Goal: Task Accomplishment & Management: Use online tool/utility

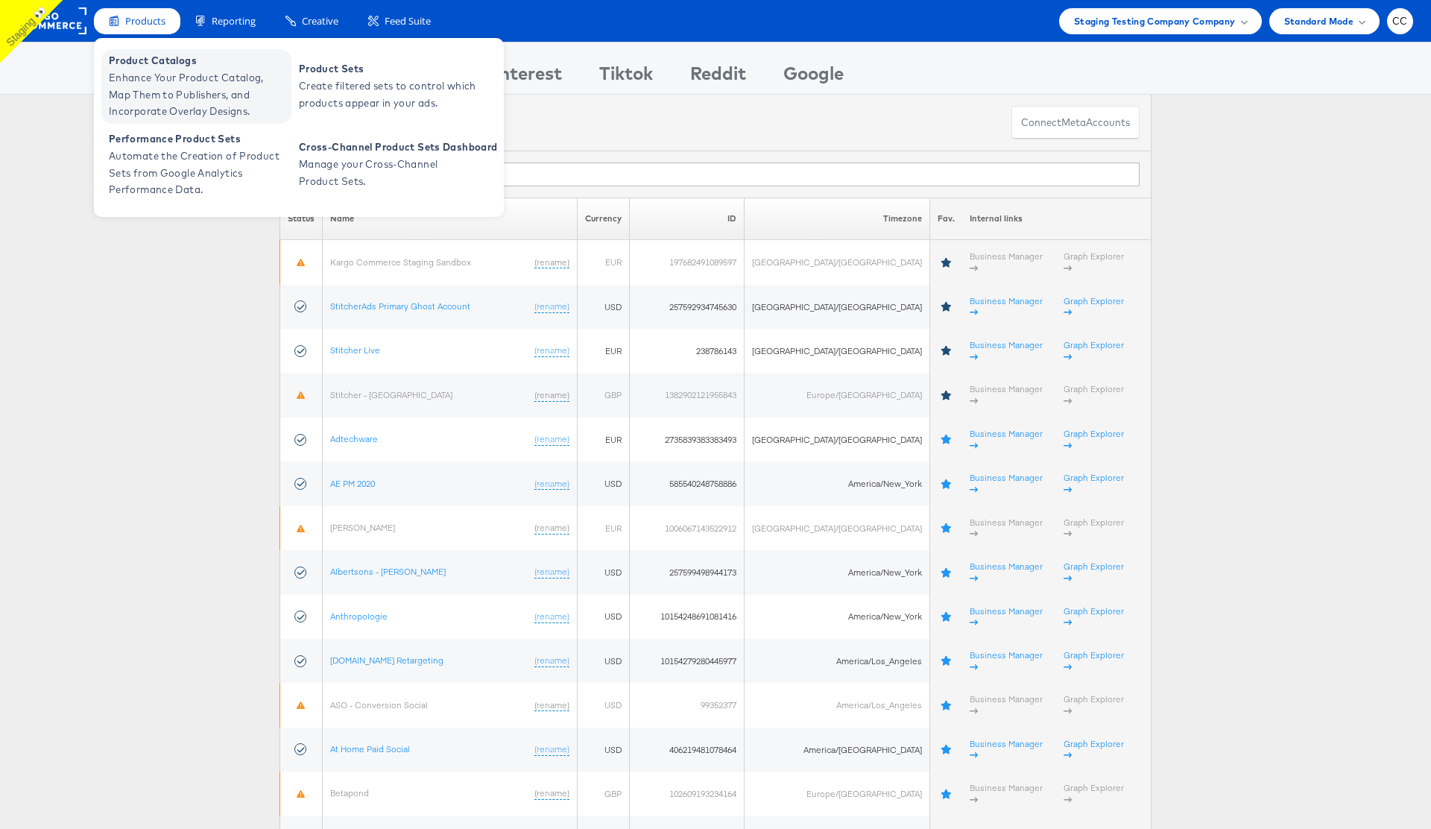
click at [208, 85] on span "Enhance Your Product Catalog, Map Them to Publishers, and Incorporate Overlay D…" at bounding box center [198, 94] width 179 height 51
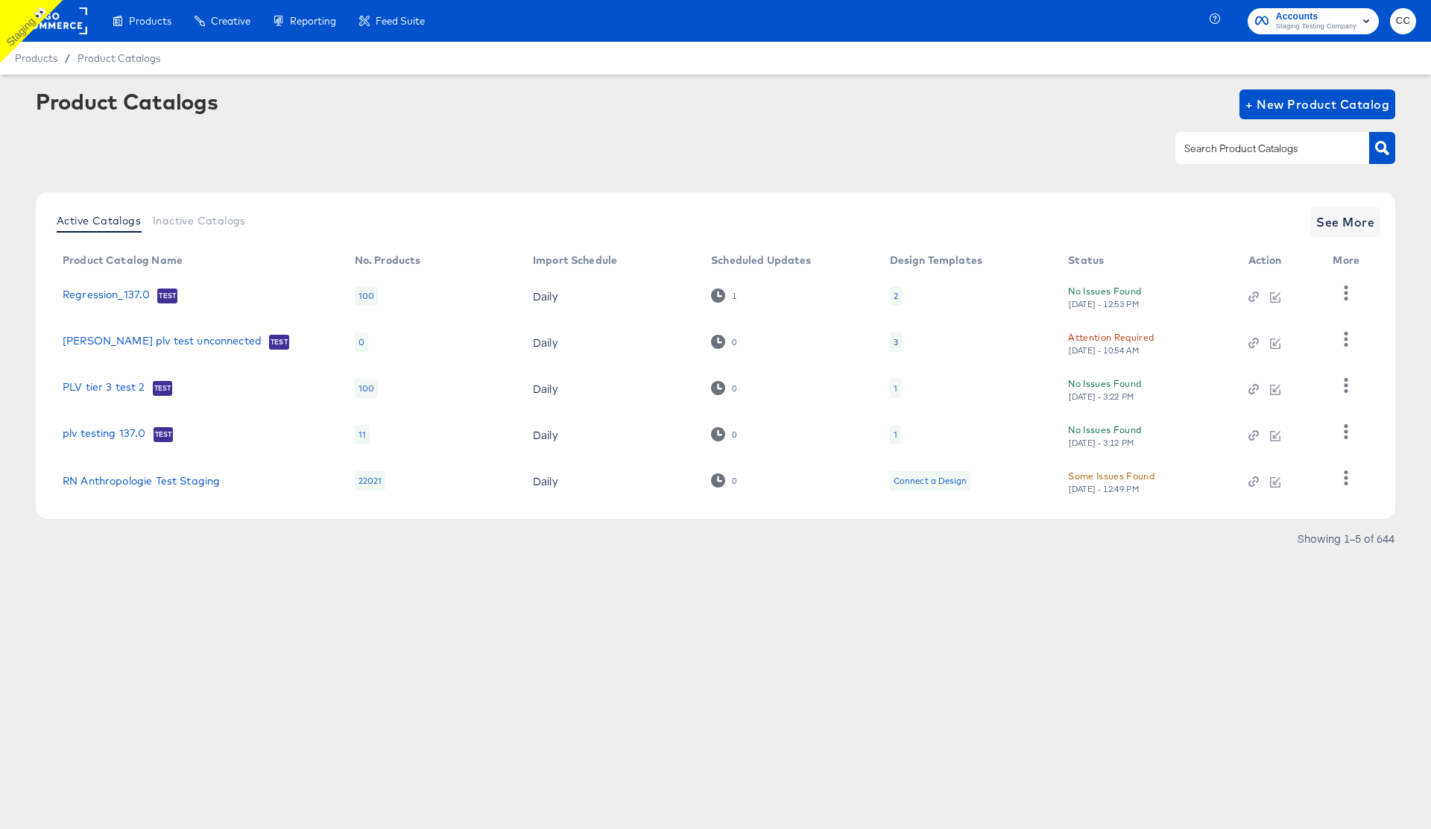
click at [1104, 329] on div "Attention Required" at bounding box center [1111, 337] width 86 height 16
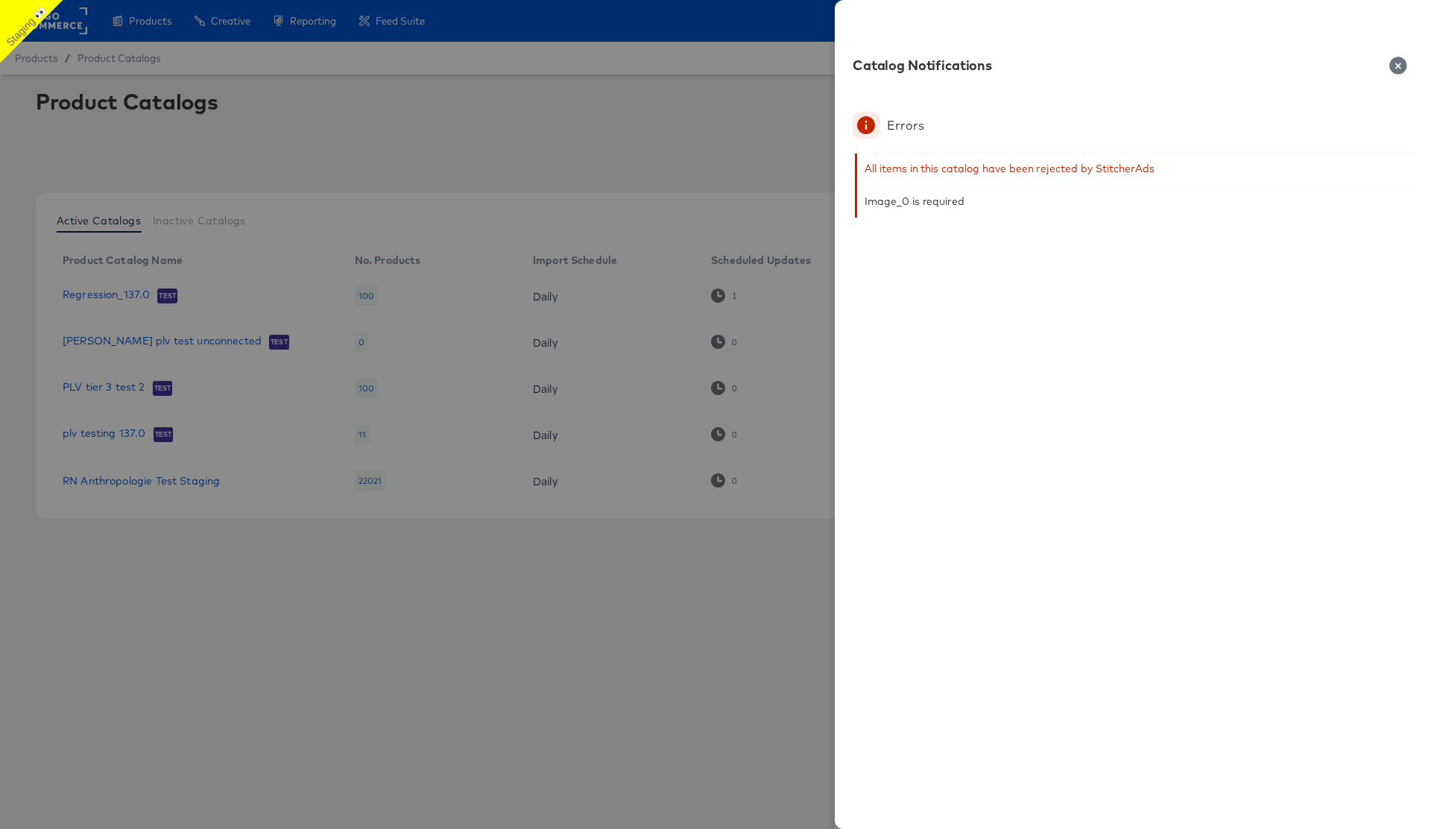
click at [1398, 66] on icon "button" at bounding box center [1398, 66] width 18 height 18
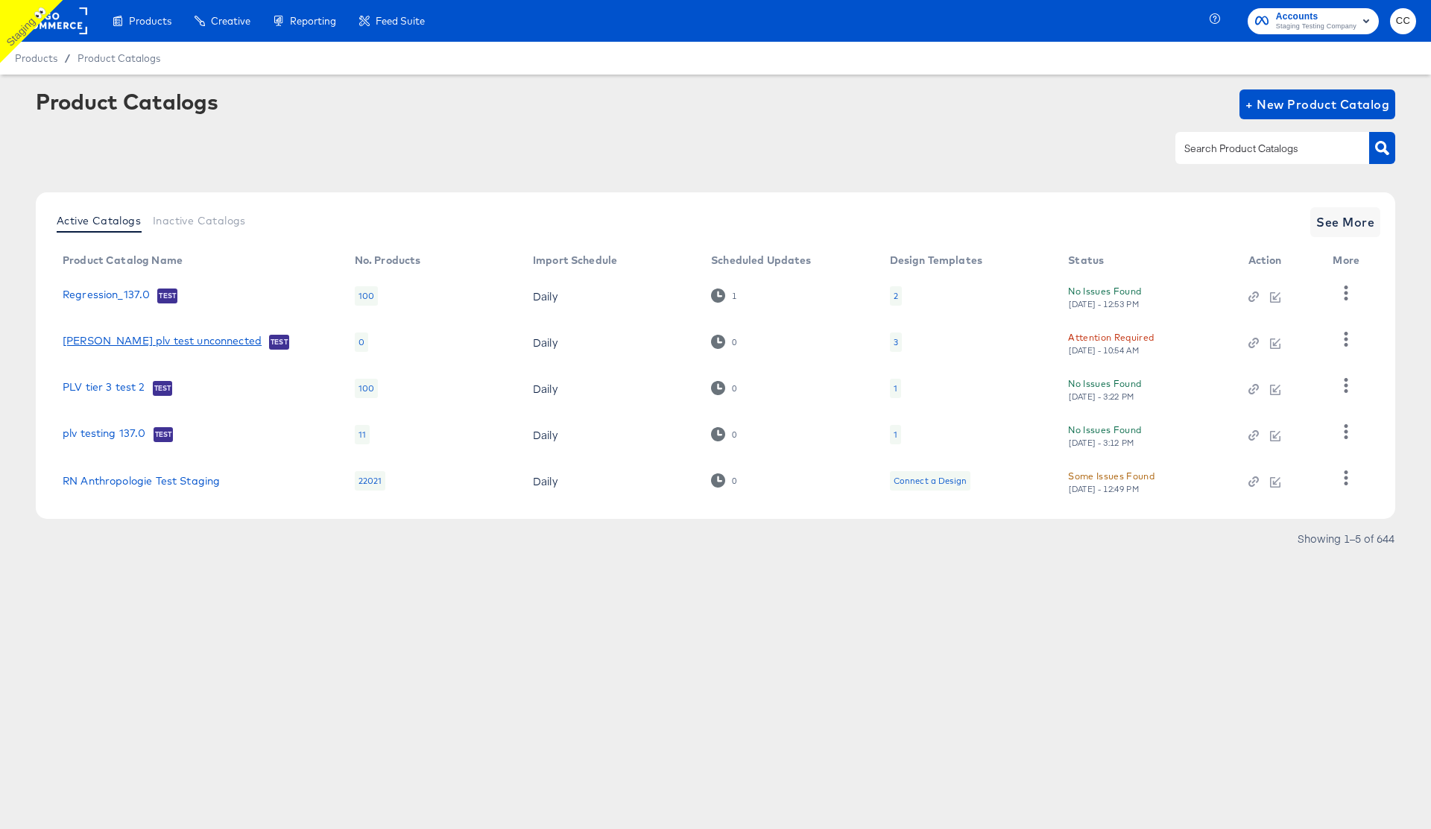
click at [135, 346] on link "fran plv test unconnected" at bounding box center [162, 342] width 199 height 15
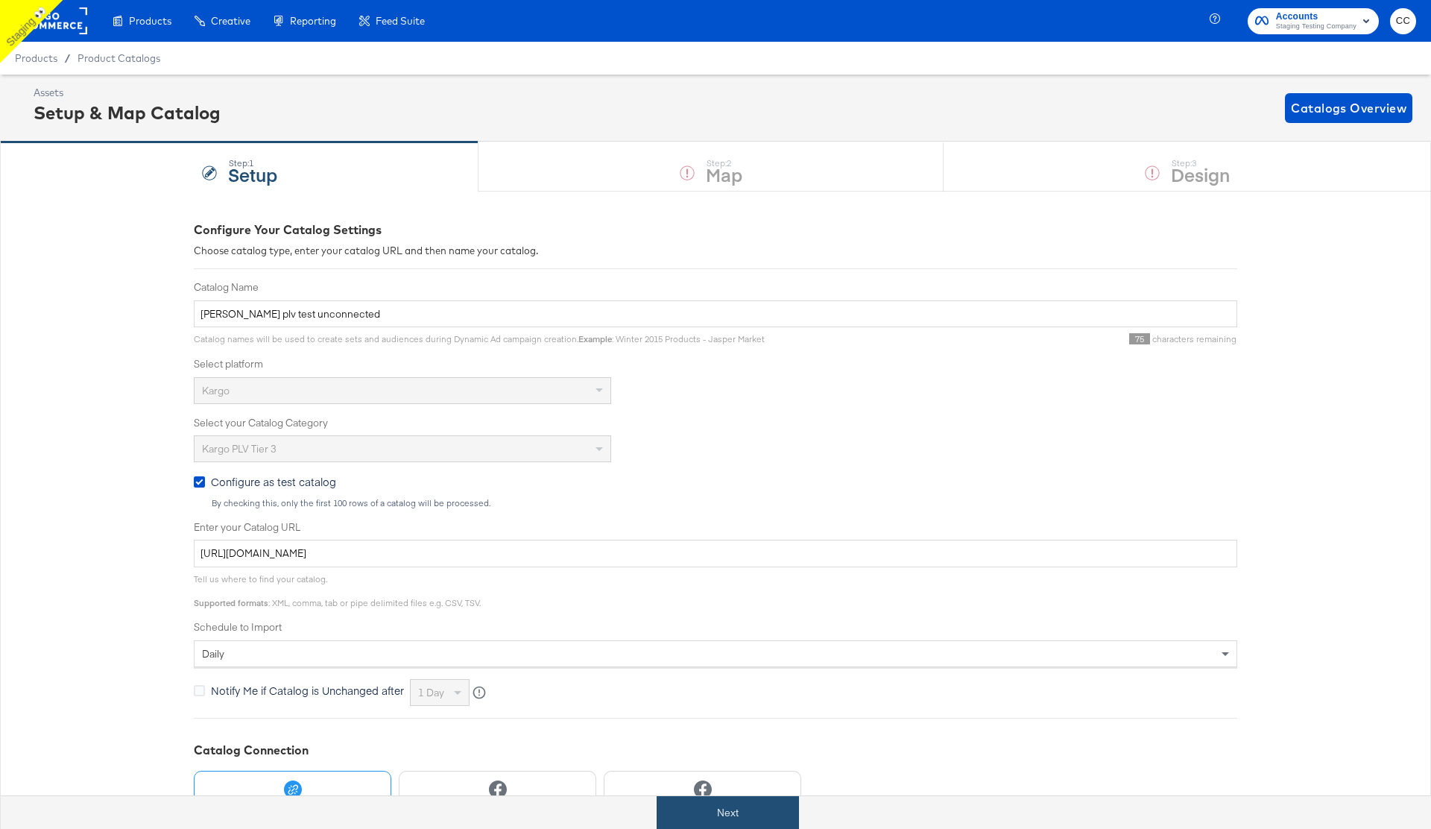
click at [723, 820] on button "Next" at bounding box center [728, 813] width 142 height 34
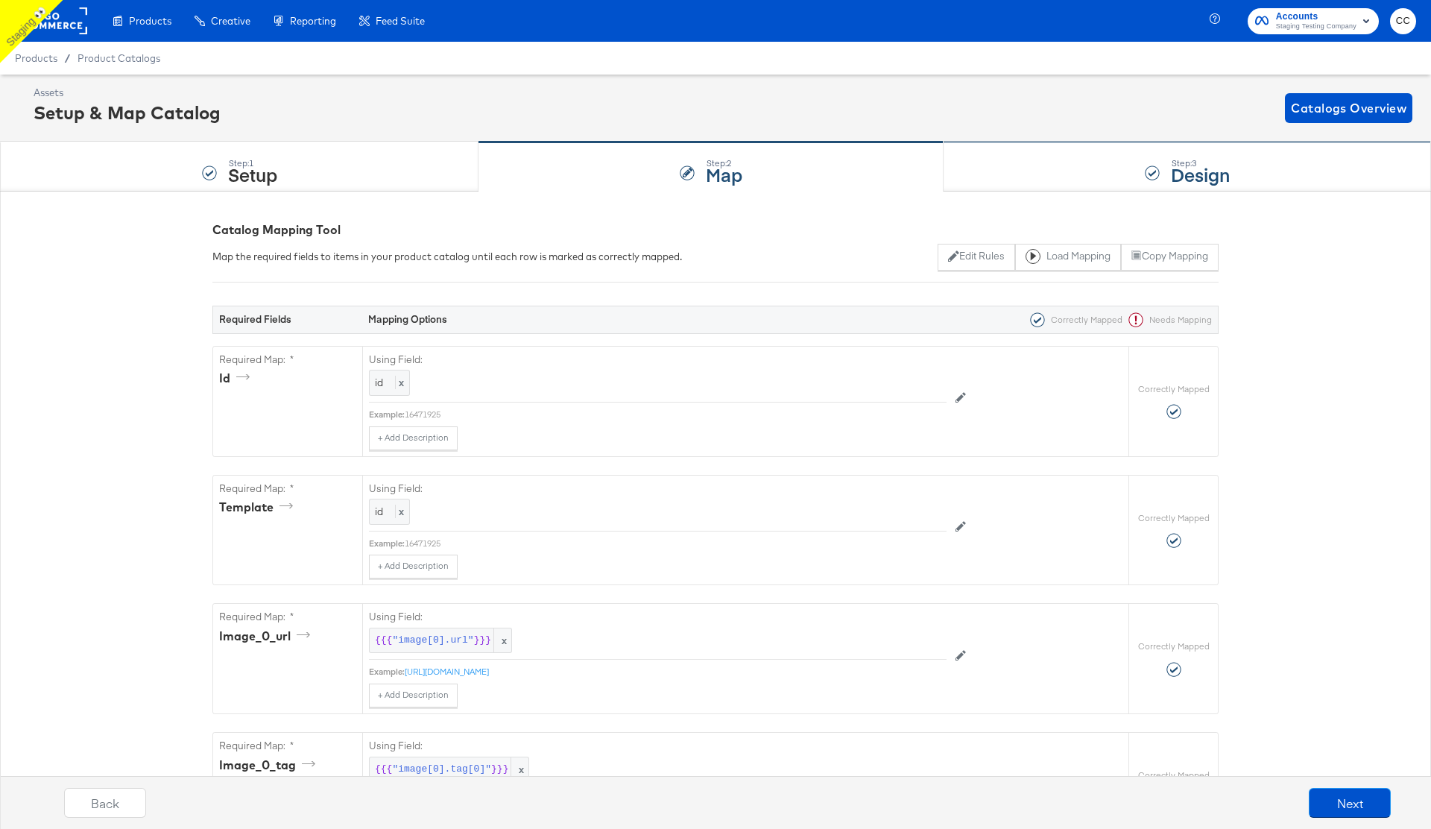
click at [1177, 160] on div "Step: 3" at bounding box center [1200, 163] width 59 height 10
